Goal: Task Accomplishment & Management: Use online tool/utility

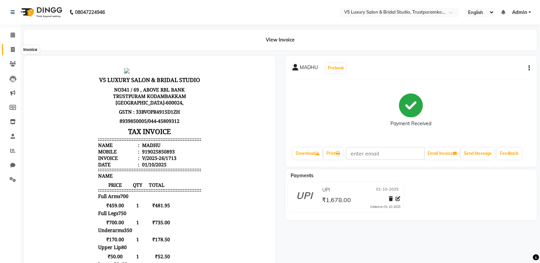
click at [11, 49] on icon at bounding box center [13, 49] width 4 height 5
select select "service"
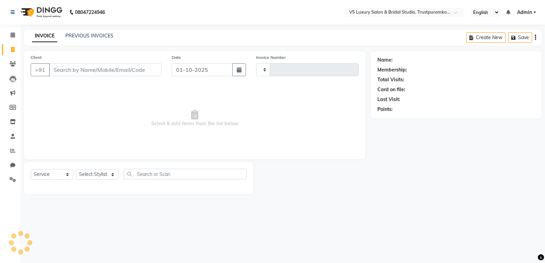
type input "1714"
select select "7993"
click at [73, 35] on link "PREVIOUS INVOICES" at bounding box center [89, 36] width 48 height 6
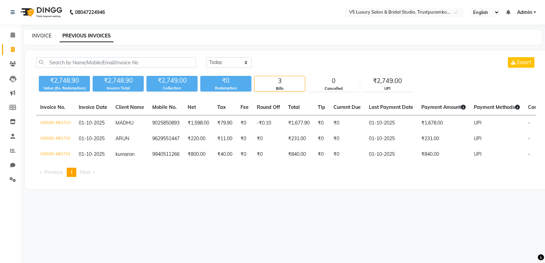
click at [46, 34] on link "INVOICE" at bounding box center [41, 36] width 19 height 6
select select "7993"
select select "service"
